Goal: Register for event/course

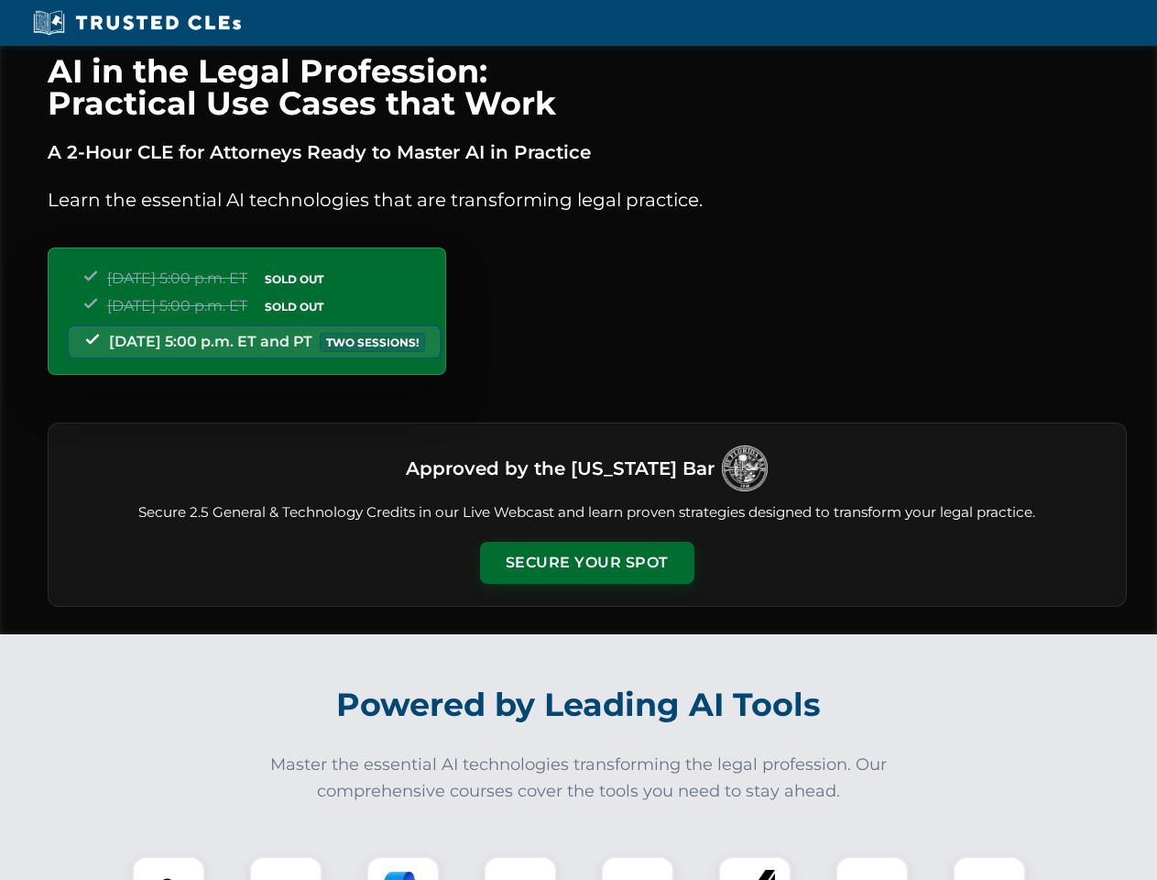
click at [586, 563] on button "Secure Your Spot" at bounding box center [587, 563] width 214 height 42
click at [169, 868] on img at bounding box center [168, 892] width 53 height 53
